Goal: Communication & Community: Participate in discussion

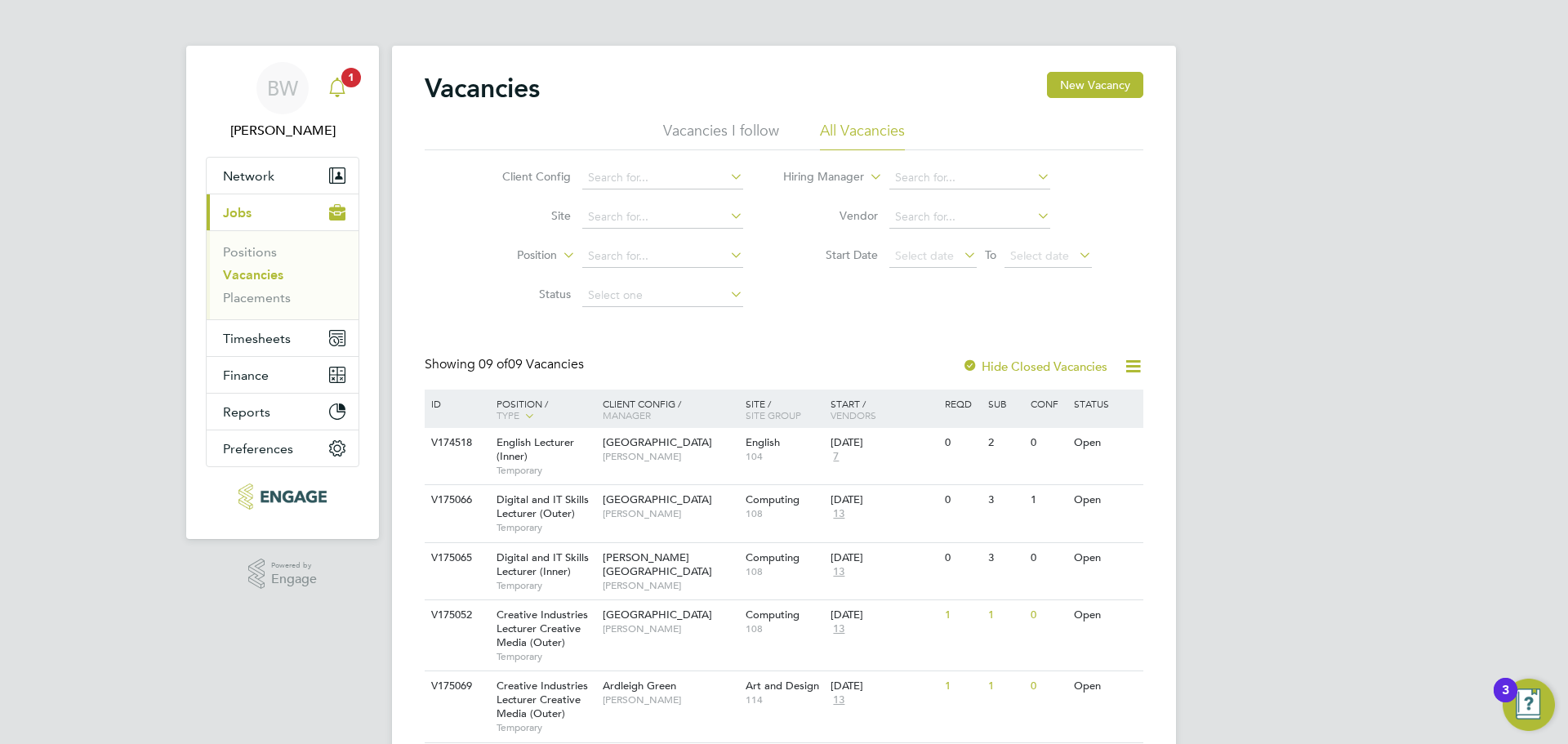
click at [329, 66] on link "Notifications 1" at bounding box center [337, 88] width 33 height 52
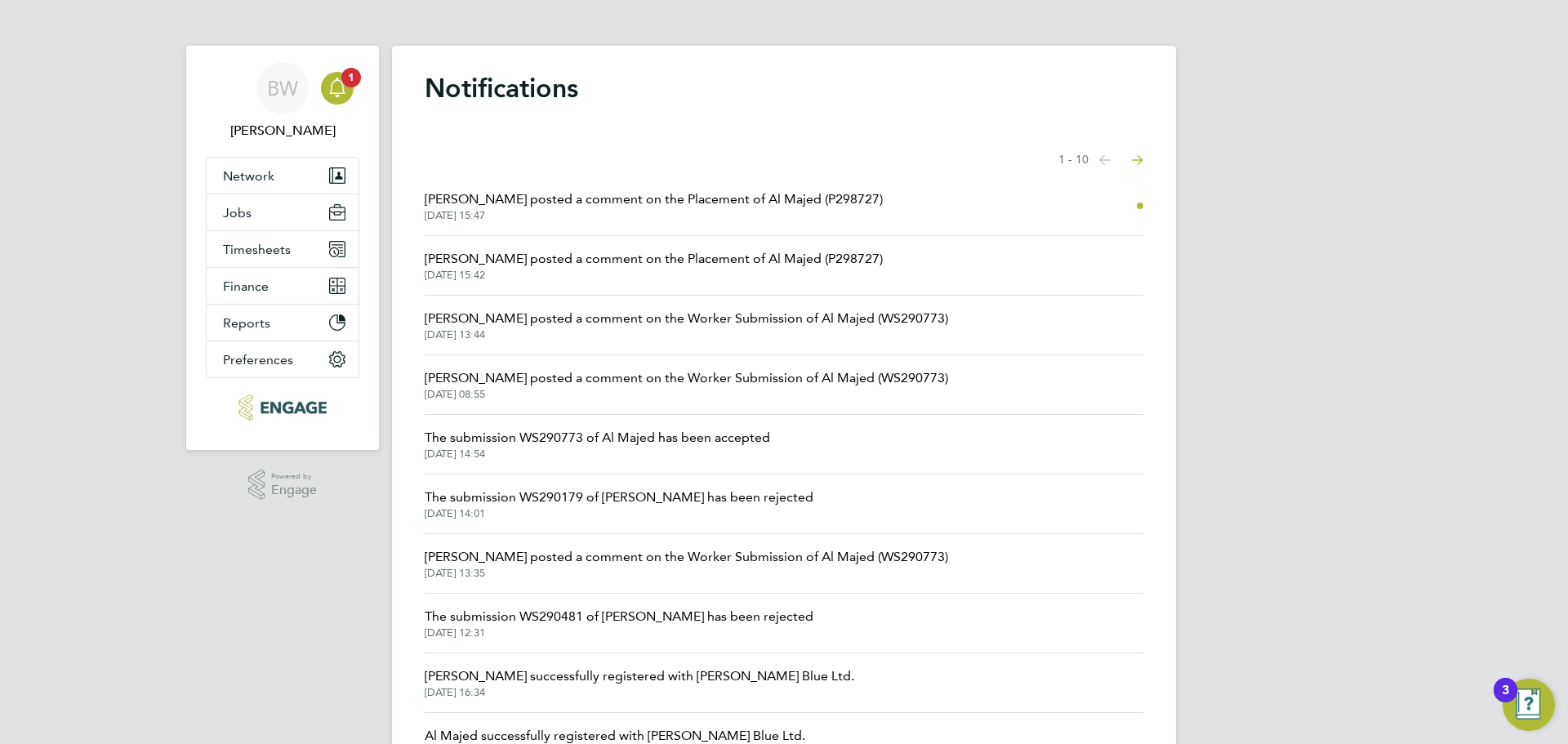
click at [608, 208] on link "[PERSON_NAME] posted a comment on the Placement of Al Majed (P298727) [DATE] 15…" at bounding box center [653, 206] width 458 height 33
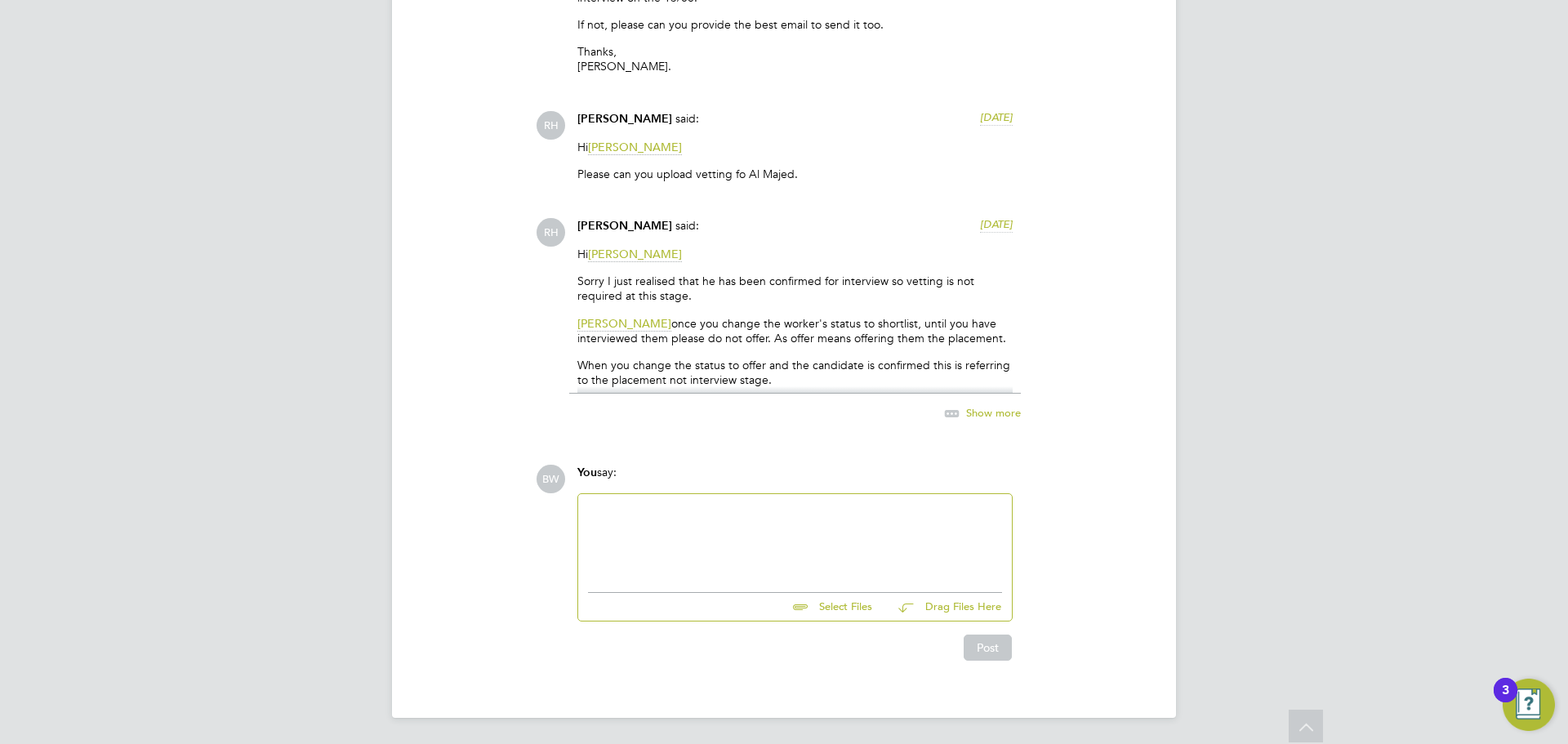
click at [702, 537] on div at bounding box center [794, 538] width 414 height 70
click at [969, 412] on span "Show more" at bounding box center [993, 413] width 54 height 14
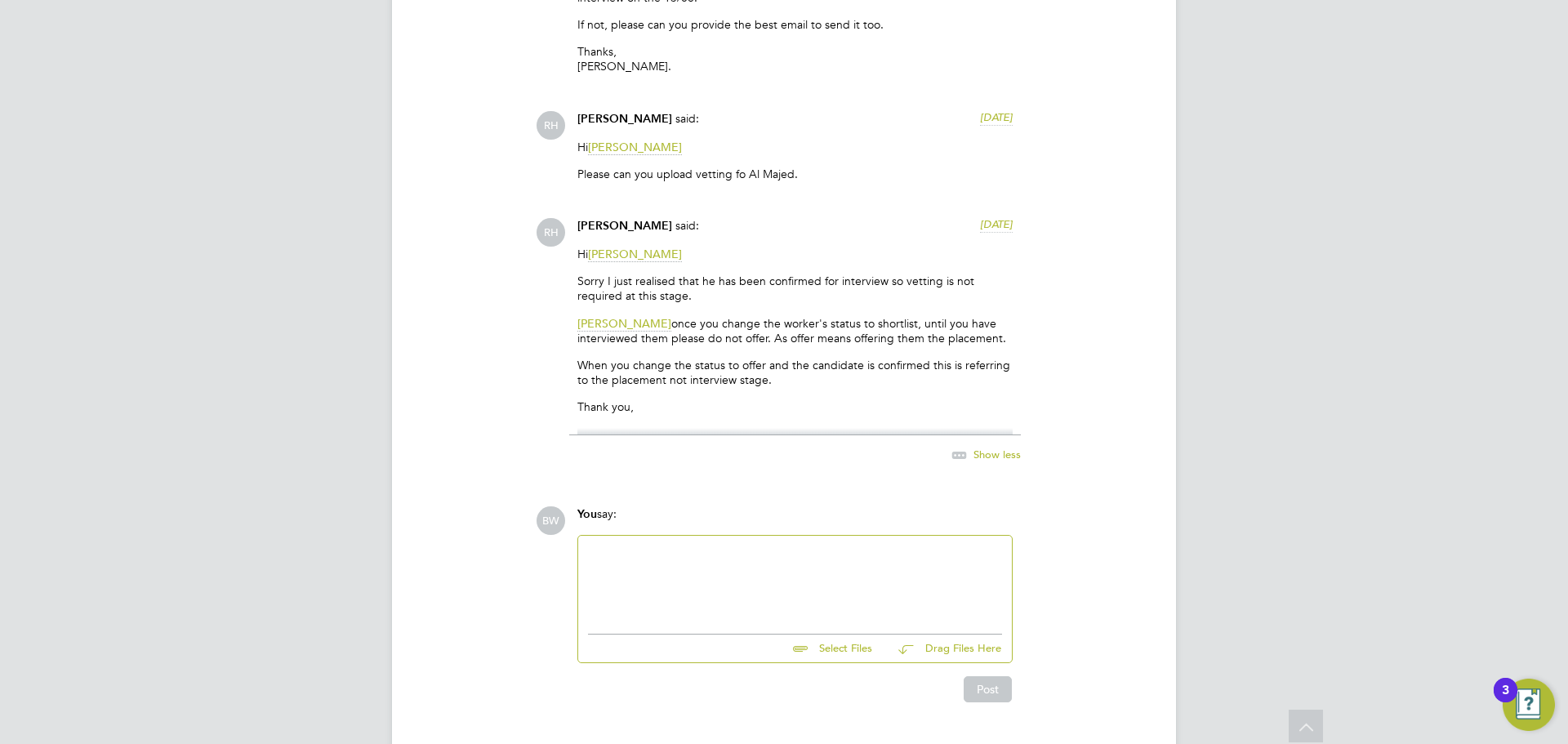
click at [742, 548] on div at bounding box center [794, 580] width 414 height 70
click at [686, 575] on div at bounding box center [794, 580] width 414 height 70
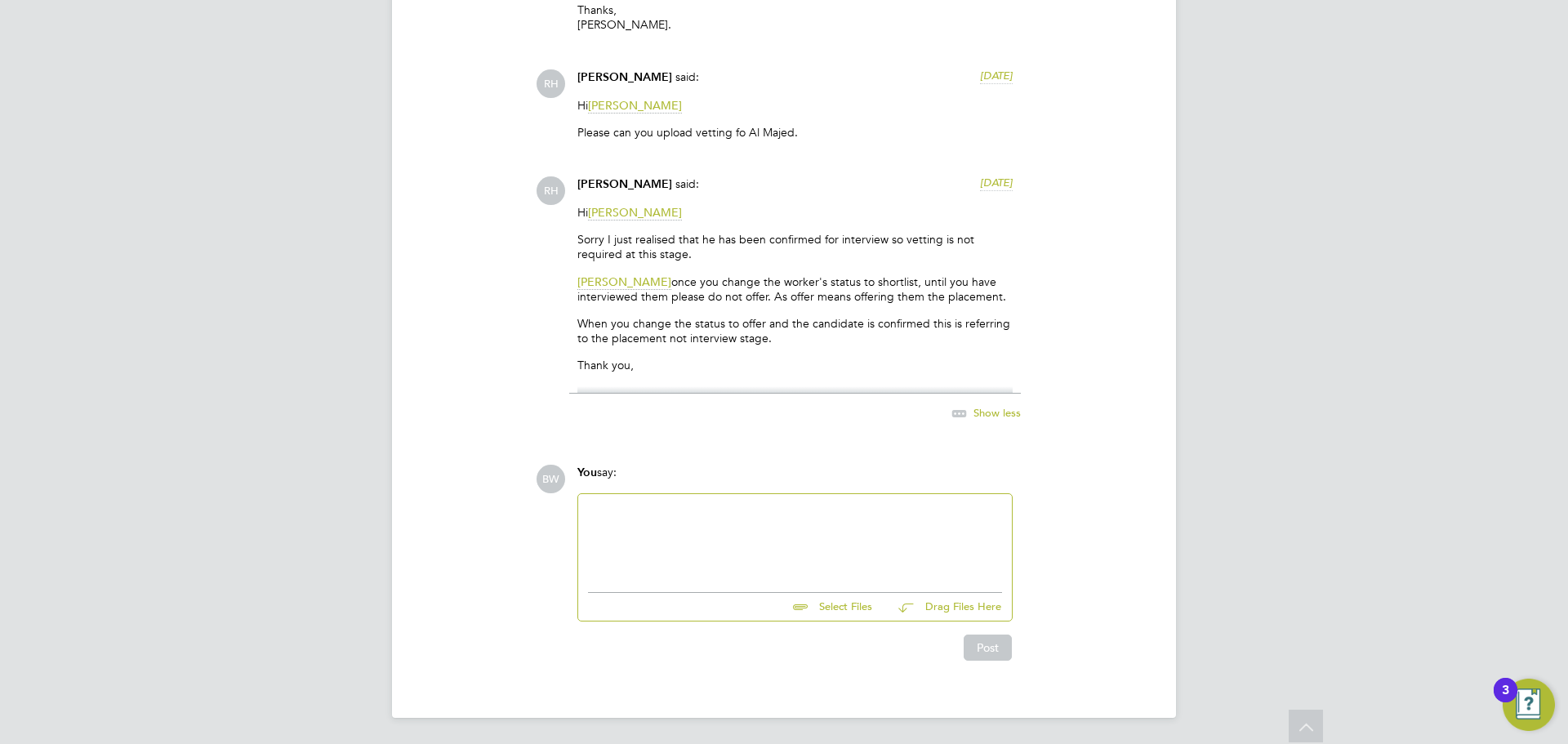
click at [661, 536] on div at bounding box center [794, 538] width 414 height 70
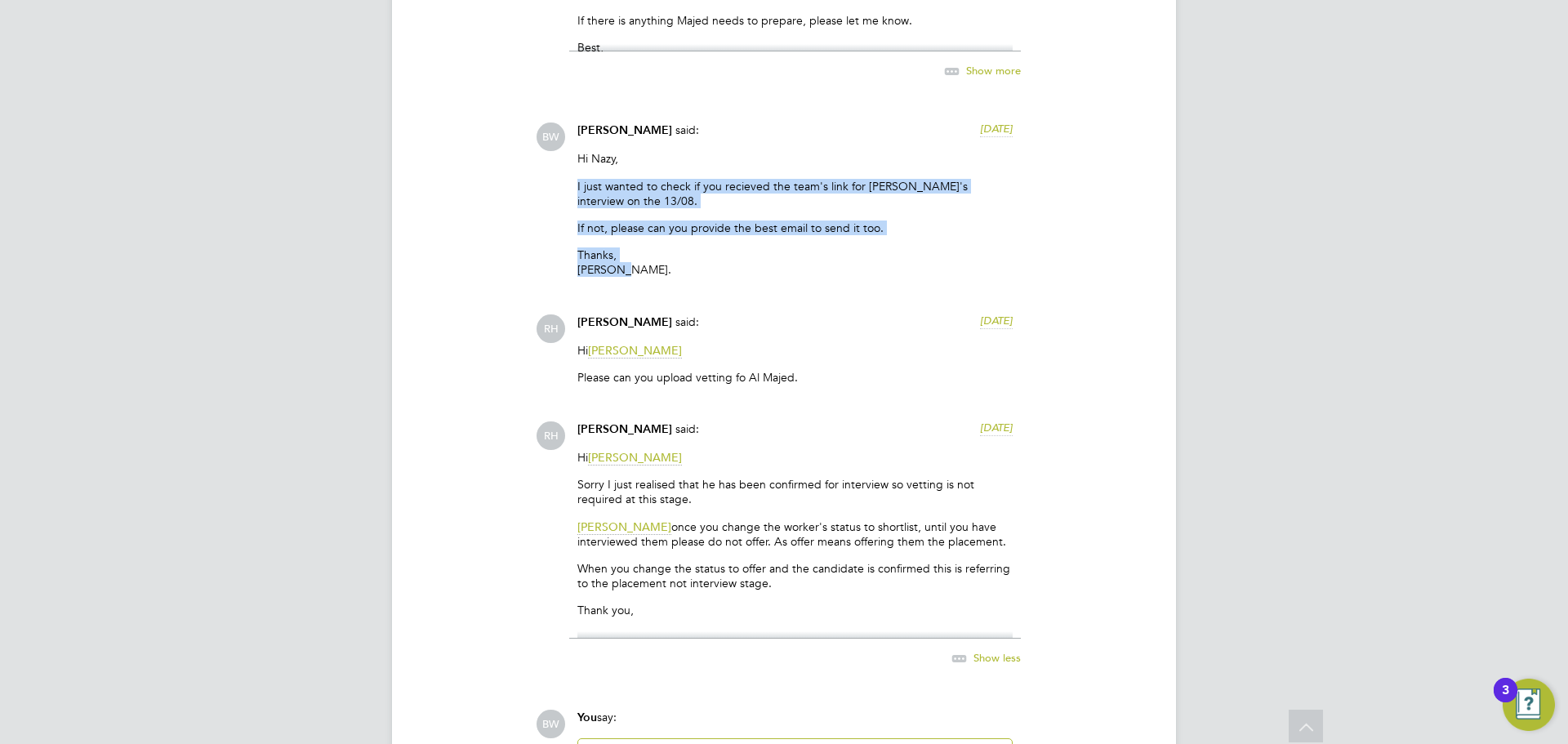
drag, startPoint x: 570, startPoint y: 183, endPoint x: 637, endPoint y: 264, distance: 105.1
click at [637, 264] on div "[PERSON_NAME] said: [DATE] Hi [PERSON_NAME], I just wanted to check if you reci…" at bounding box center [795, 206] width 452 height 167
copy div "I just wanted to check if you recieved the team's link for [PERSON_NAME]'s inte…"
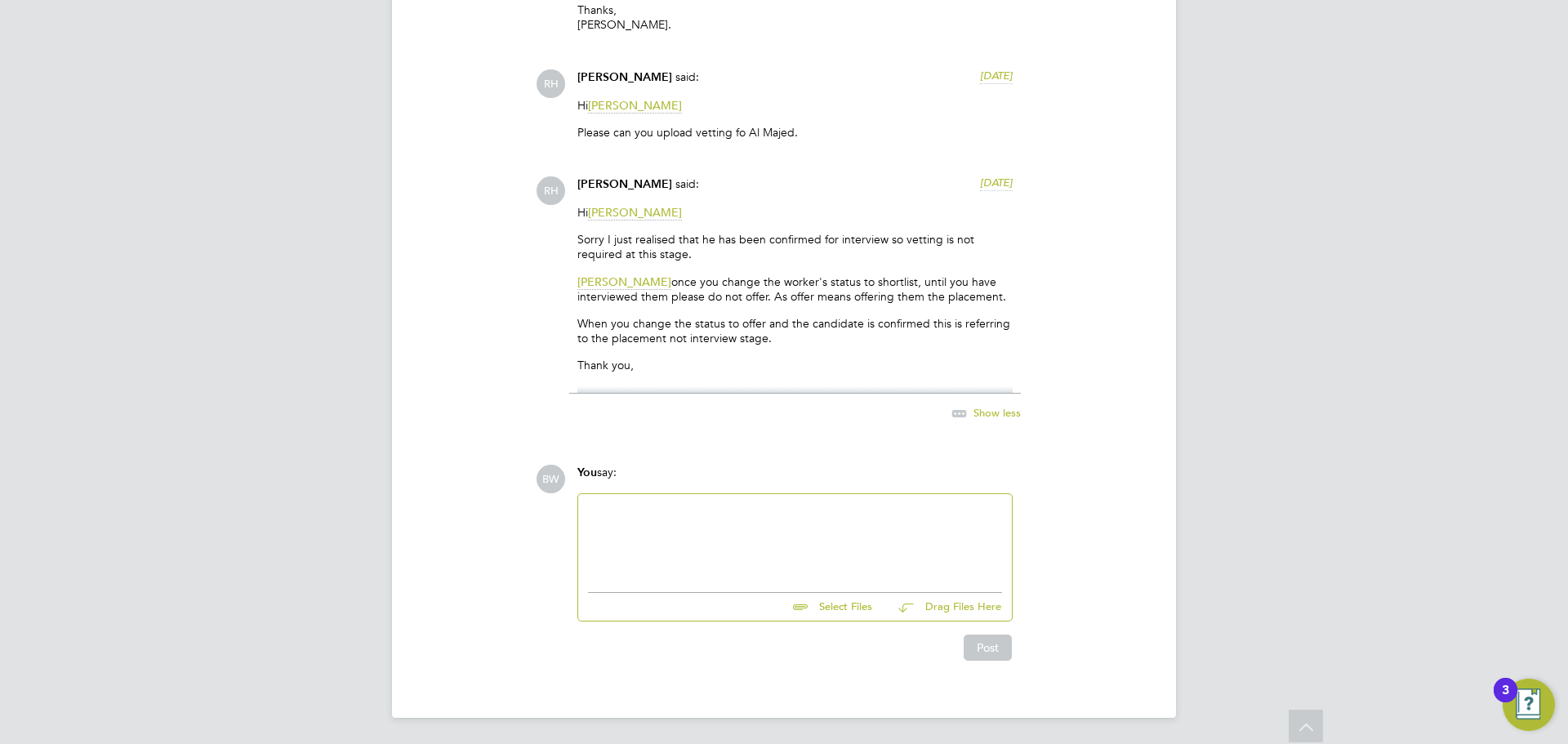
click at [626, 542] on div at bounding box center [794, 538] width 414 height 70
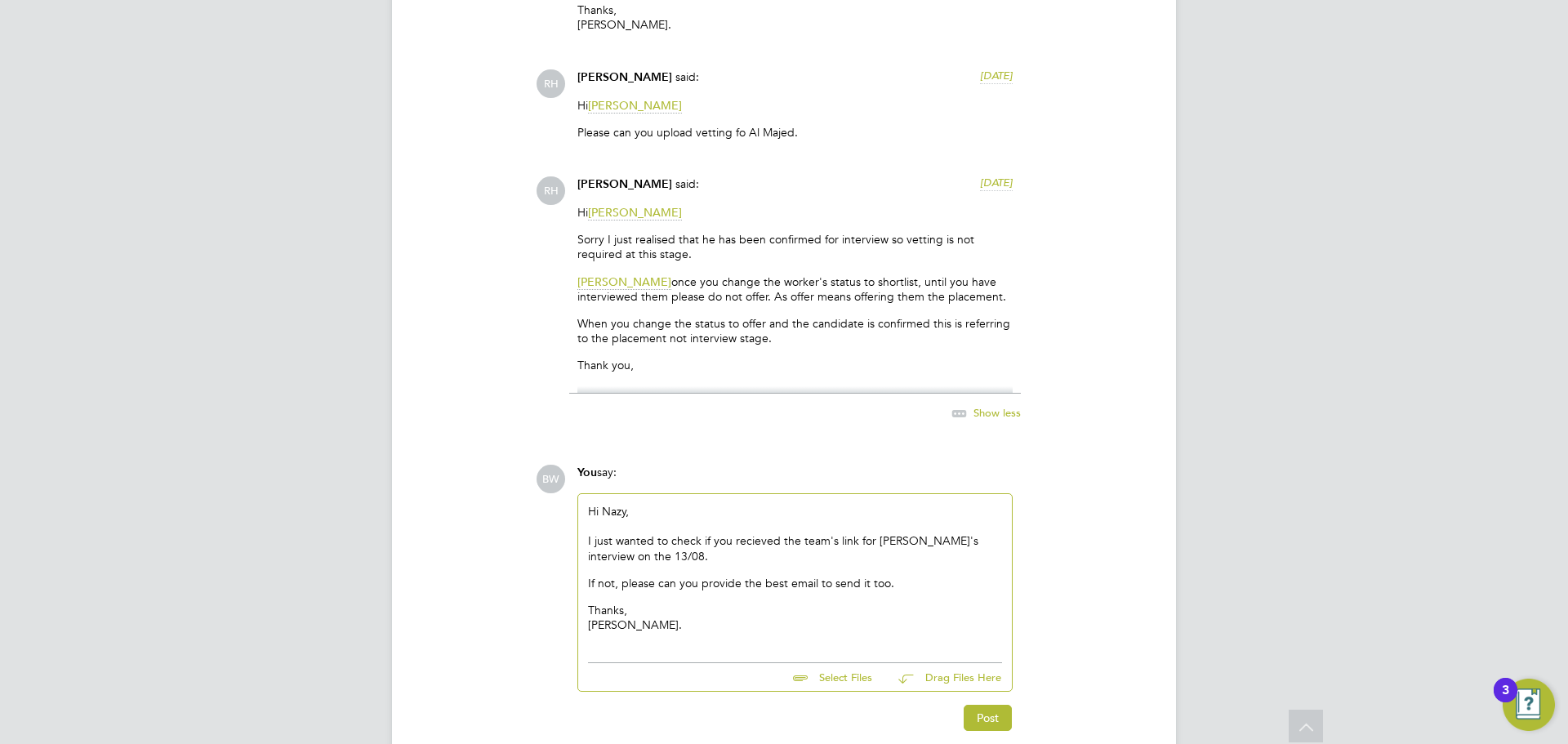
drag, startPoint x: 771, startPoint y: 562, endPoint x: 895, endPoint y: 484, distance: 146.5
click at [772, 562] on p "I just wanted to check if you recieved the team's link for [PERSON_NAME]'s inte…" at bounding box center [794, 548] width 414 height 29
drag, startPoint x: 911, startPoint y: 594, endPoint x: 898, endPoint y: 601, distance: 14.8
click at [910, 594] on div "I just wanted to check if you recieved the team's link for [PERSON_NAME]'s inte…" at bounding box center [794, 582] width 414 height 99
click at [869, 603] on p "Thanks, [PERSON_NAME]." at bounding box center [794, 618] width 414 height 29
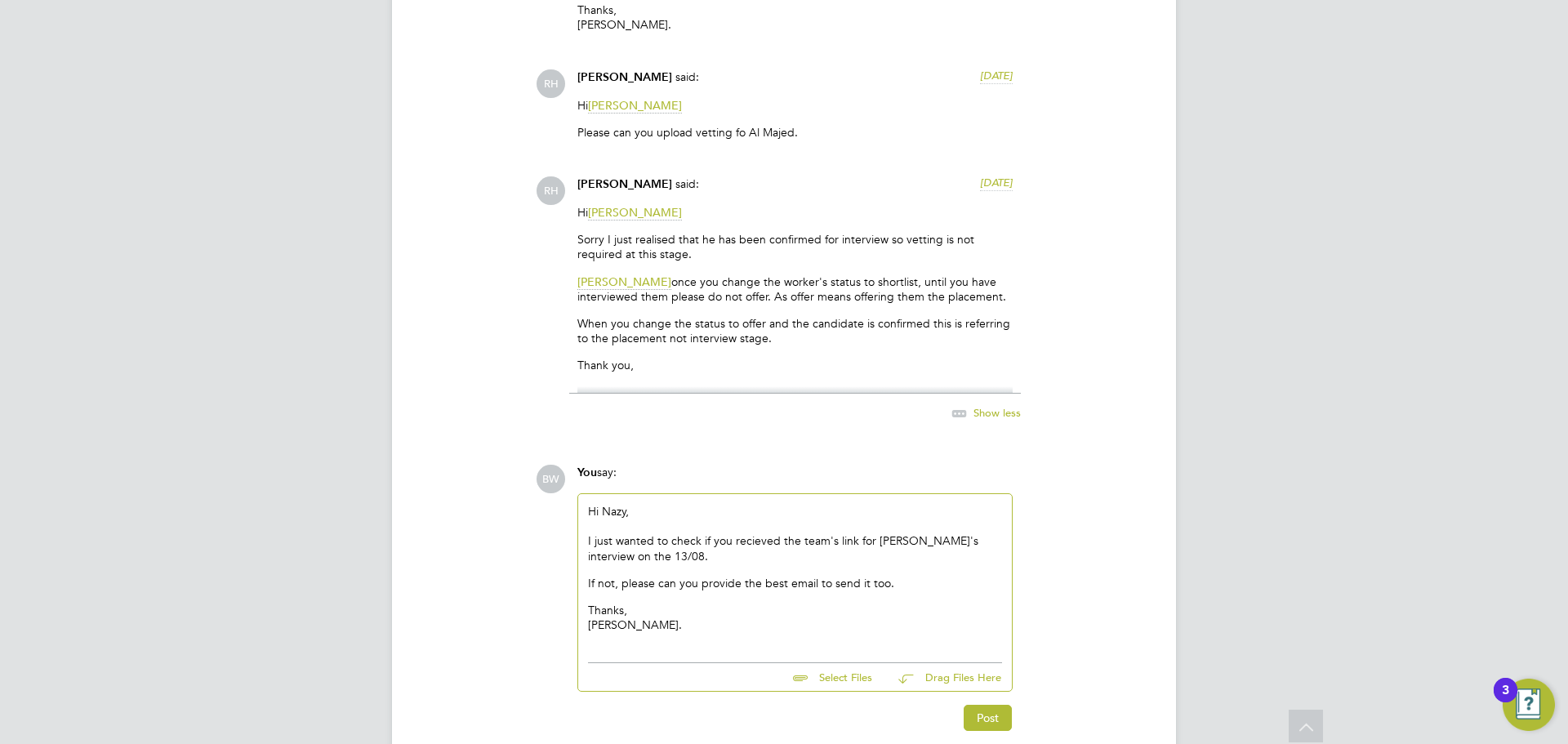
click at [647, 628] on p "Thanks, [PERSON_NAME]." at bounding box center [794, 618] width 414 height 29
click at [632, 603] on p "Thanks, [PERSON_NAME]." at bounding box center [794, 618] width 414 height 29
drag, startPoint x: 929, startPoint y: 574, endPoint x: 916, endPoint y: 583, distance: 15.8
click at [927, 574] on div "I just wanted to check if you recieved the team's link for [PERSON_NAME]'s inte…" at bounding box center [794, 582] width 414 height 99
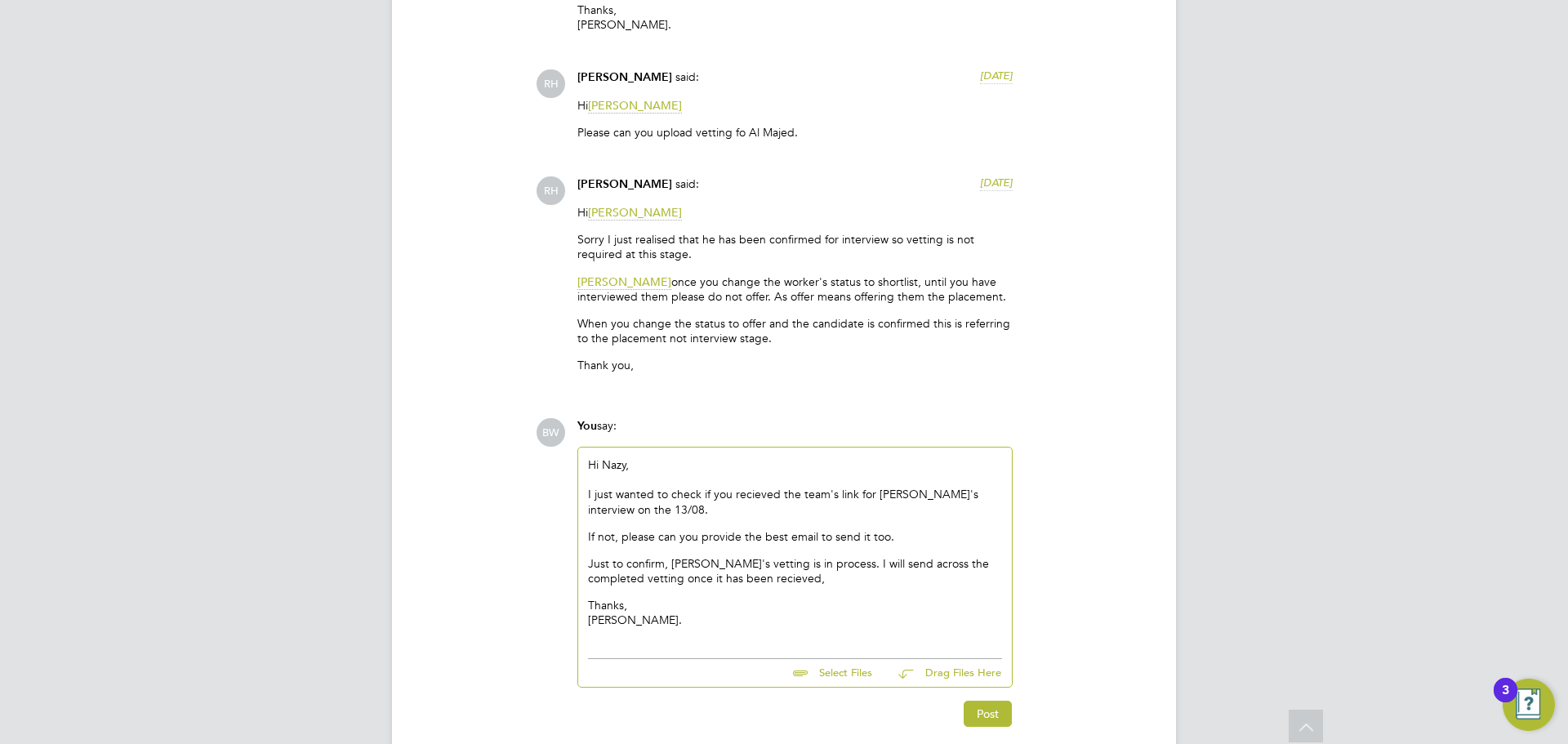
scroll to position [2420, 0]
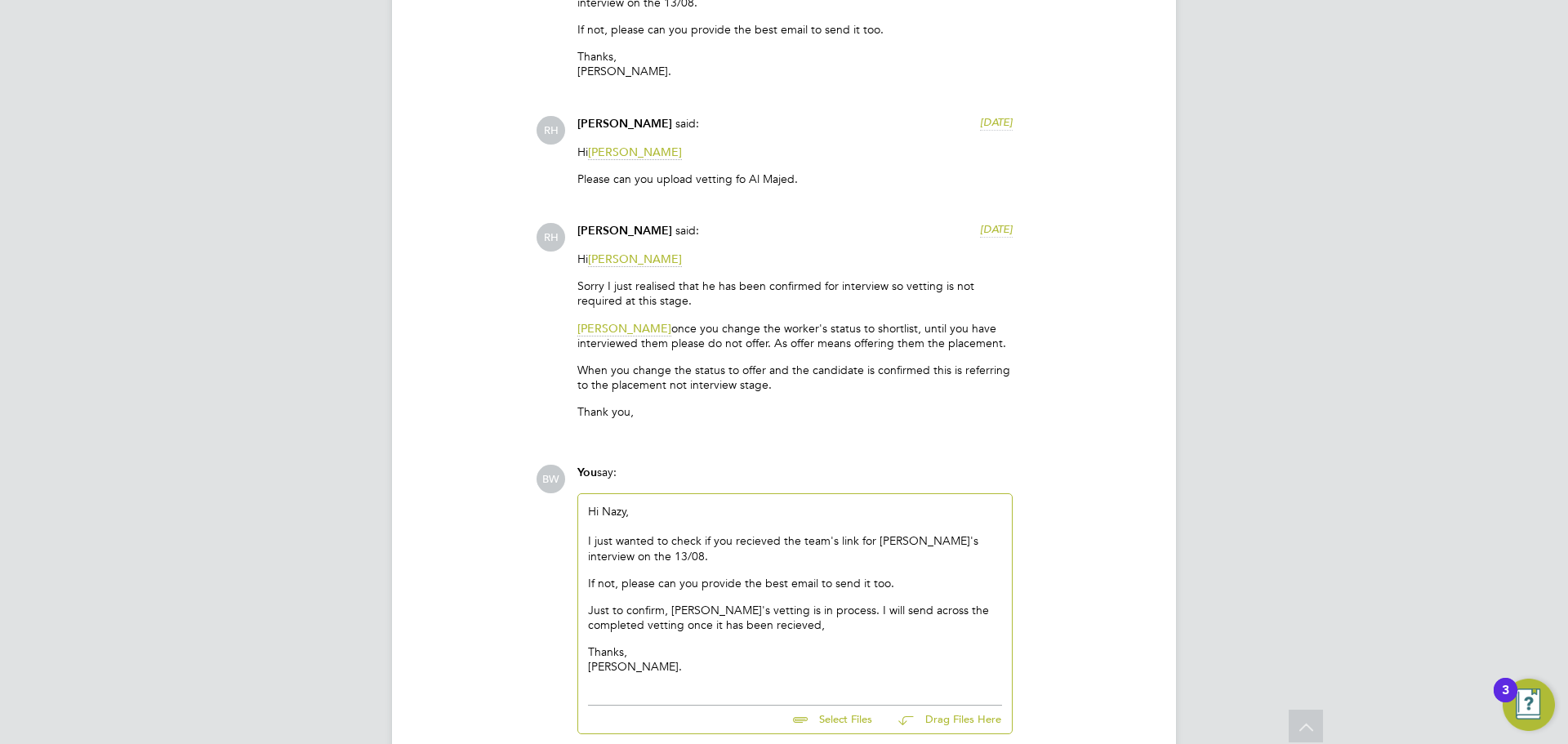
click at [827, 633] on div "I just wanted to check if you recieved the team's link for [PERSON_NAME]'s inte…" at bounding box center [794, 603] width 414 height 141
click at [824, 629] on p "Just to confirm, [PERSON_NAME]'s vetting is in process. I will send across the …" at bounding box center [794, 618] width 414 height 29
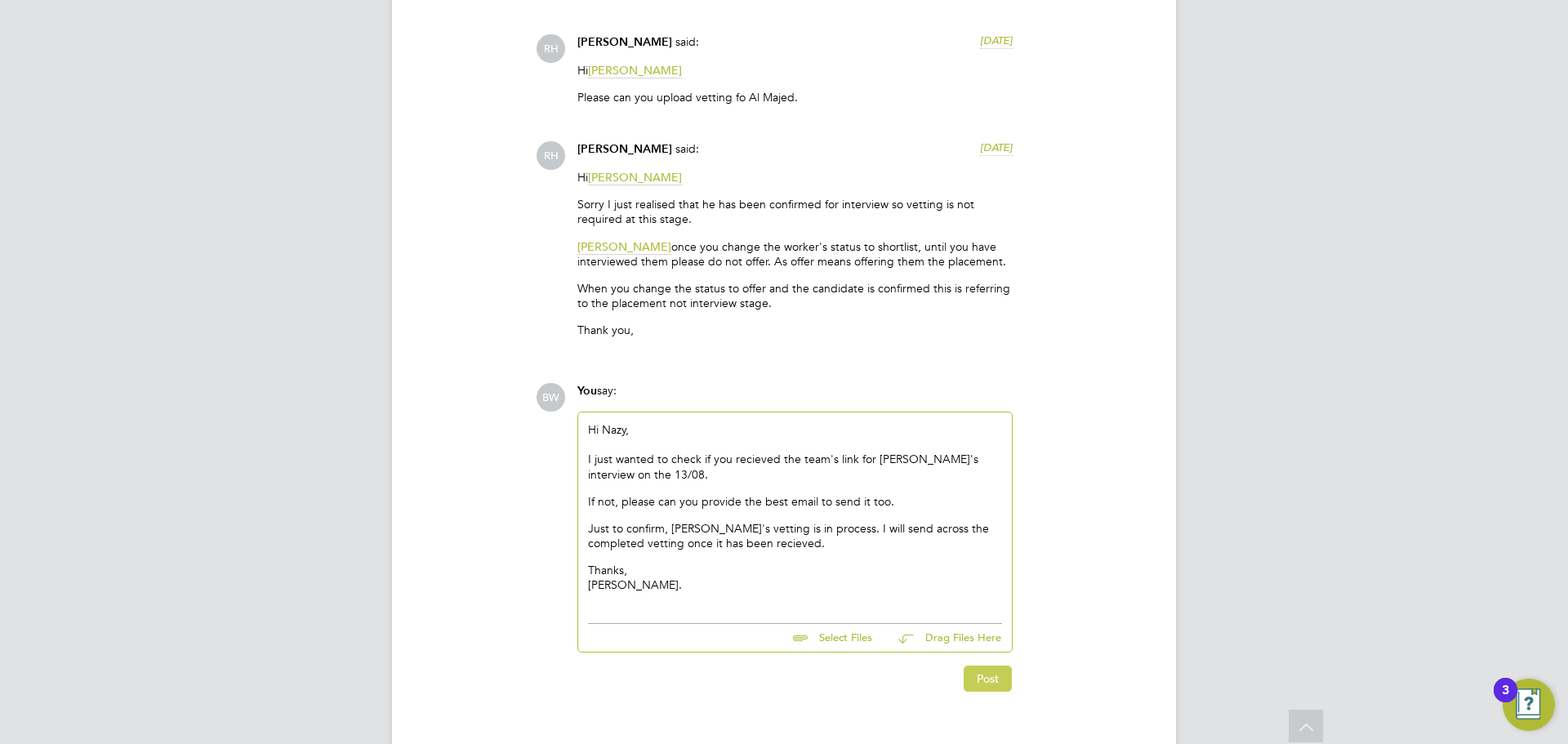
click at [990, 679] on button "Post" at bounding box center [987, 678] width 48 height 26
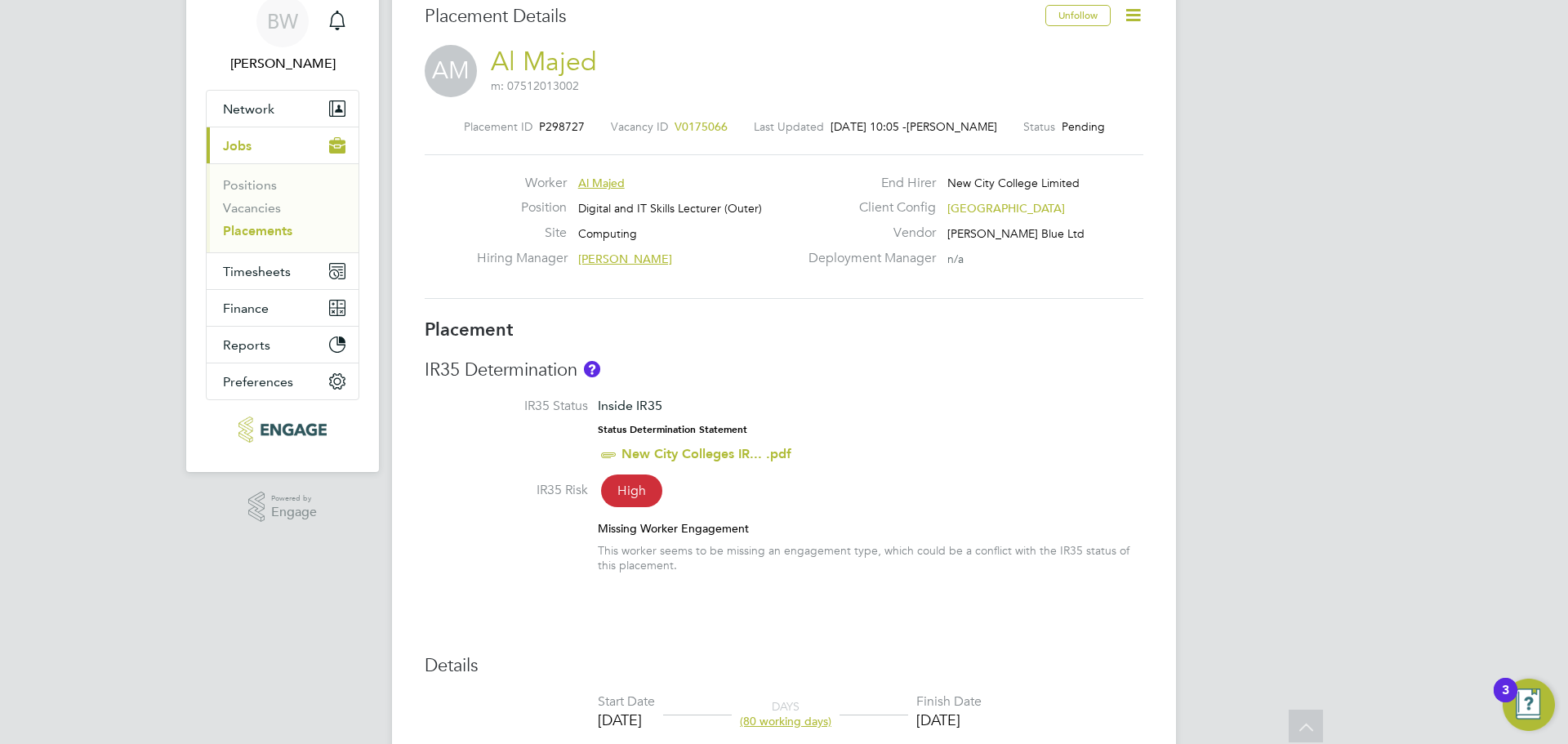
scroll to position [0, 0]
